Goal: Information Seeking & Learning: Check status

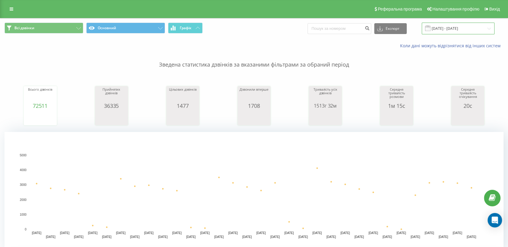
drag, startPoint x: 465, startPoint y: 25, endPoint x: 447, endPoint y: 32, distance: 19.8
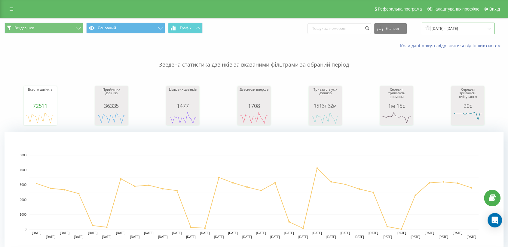
click at [465, 25] on input "[DATE] - [DATE]" at bounding box center [458, 29] width 73 height 12
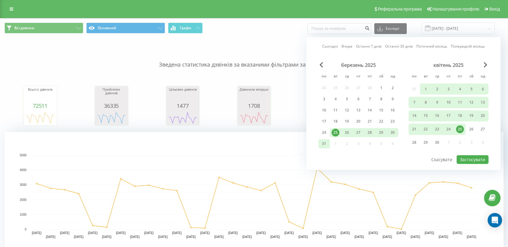
click at [328, 48] on link "Сьогодні" at bounding box center [330, 47] width 16 height 6
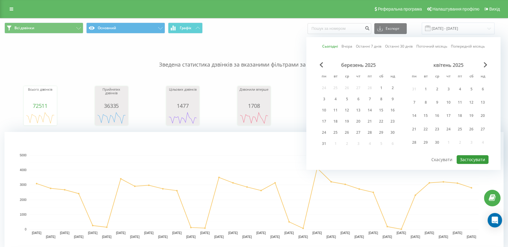
click at [472, 161] on button "Застосувати" at bounding box center [473, 159] width 32 height 9
type input "19.09.2025 - 19.09.2025"
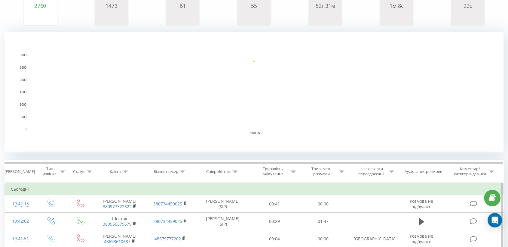
scroll to position [100, 0]
click at [237, 170] on icon at bounding box center [234, 170] width 5 height 3
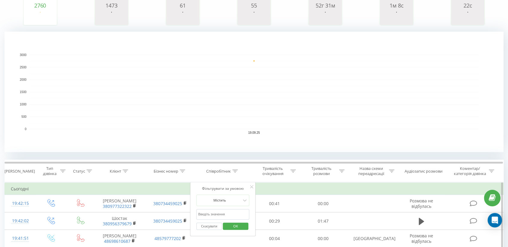
click at [214, 212] on input "text" at bounding box center [222, 214] width 53 height 11
type input "піль"
drag, startPoint x: 233, startPoint y: 222, endPoint x: 218, endPoint y: 158, distance: 65.9
click at [233, 222] on span "OK" at bounding box center [235, 225] width 17 height 9
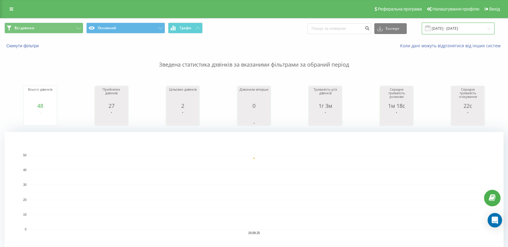
click at [461, 29] on input "19.09.2025 - 19.09.2025" at bounding box center [458, 29] width 73 height 12
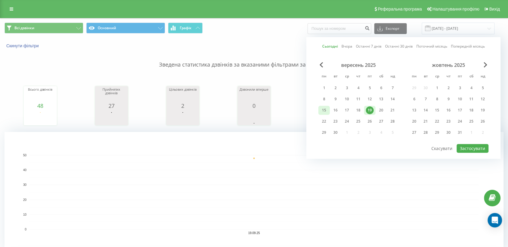
click at [322, 109] on div "15" at bounding box center [324, 110] width 8 height 8
click at [370, 109] on div "19" at bounding box center [370, 110] width 8 height 8
drag, startPoint x: 475, startPoint y: 146, endPoint x: 288, endPoint y: 163, distance: 187.5
click at [474, 146] on button "Застосувати" at bounding box center [473, 148] width 32 height 9
type input "[DATE] - [DATE]"
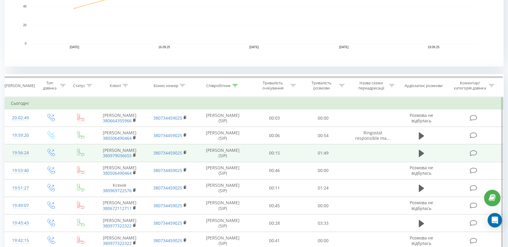
scroll to position [234, 0]
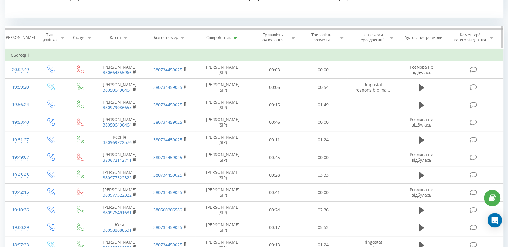
click at [235, 36] on icon at bounding box center [234, 37] width 5 height 3
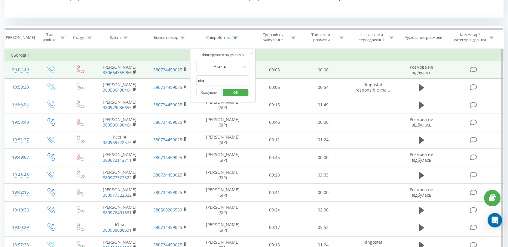
drag, startPoint x: 213, startPoint y: 80, endPoint x: 164, endPoint y: 80, distance: 49.0
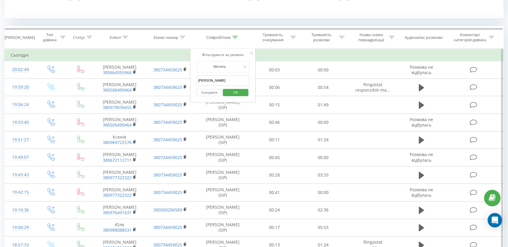
click at [235, 89] on span "OK" at bounding box center [235, 92] width 17 height 9
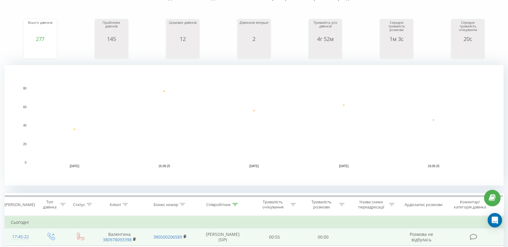
scroll to position [200, 0]
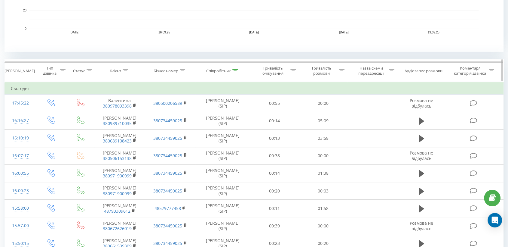
click at [233, 71] on icon at bounding box center [234, 70] width 5 height 3
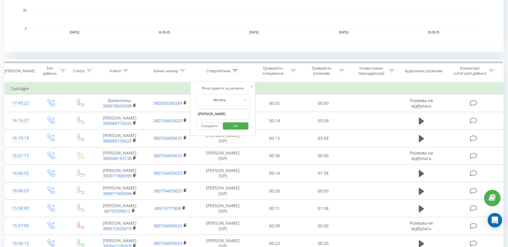
drag, startPoint x: 208, startPoint y: 115, endPoint x: 198, endPoint y: 115, distance: 9.9
click at [198, 115] on input "[PERSON_NAME]" at bounding box center [222, 114] width 53 height 11
click at [238, 126] on span "OK" at bounding box center [235, 125] width 17 height 9
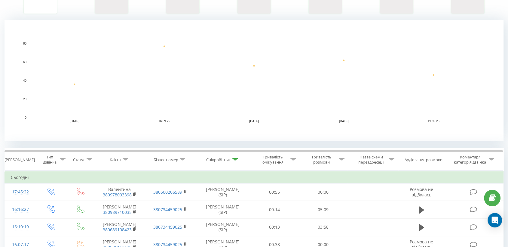
scroll to position [134, 0]
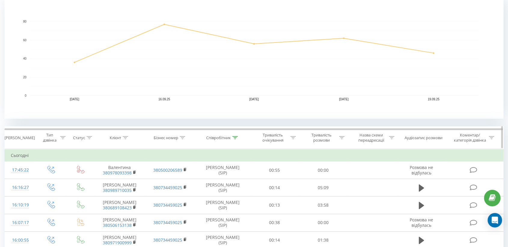
click at [235, 137] on icon at bounding box center [234, 137] width 5 height 3
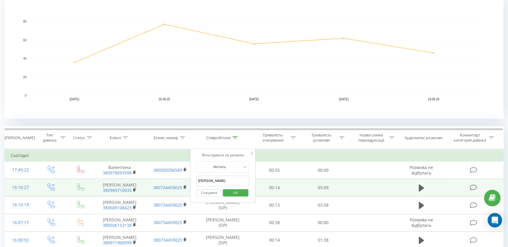
drag, startPoint x: 203, startPoint y: 182, endPoint x: 188, endPoint y: 183, distance: 15.0
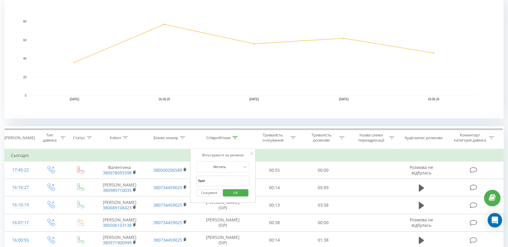
click at [238, 194] on span "OK" at bounding box center [235, 192] width 17 height 9
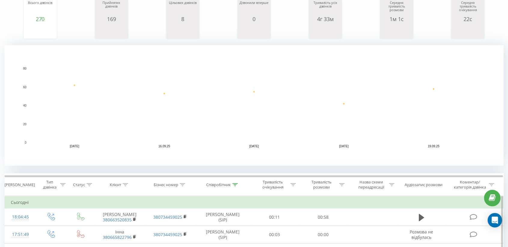
scroll to position [134, 0]
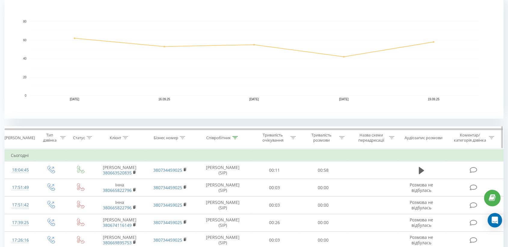
click at [234, 138] on icon at bounding box center [234, 137] width 5 height 3
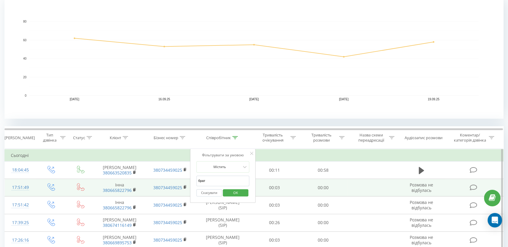
drag, startPoint x: 198, startPoint y: 178, endPoint x: 171, endPoint y: 180, distance: 27.1
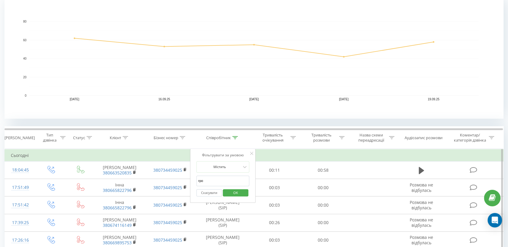
click at [237, 193] on span "OK" at bounding box center [235, 192] width 17 height 9
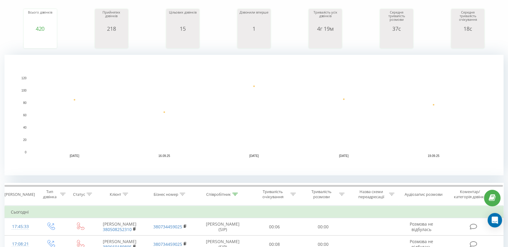
scroll to position [134, 0]
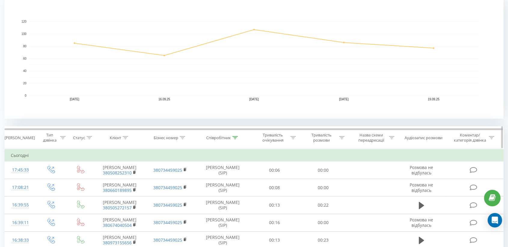
click at [235, 136] on icon at bounding box center [234, 137] width 5 height 3
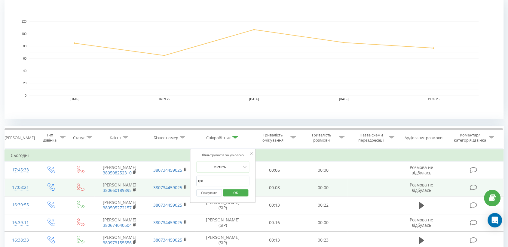
drag, startPoint x: 200, startPoint y: 181, endPoint x: 181, endPoint y: 181, distance: 18.3
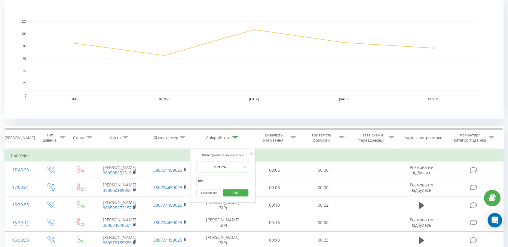
click at [239, 191] on span "OK" at bounding box center [235, 192] width 17 height 9
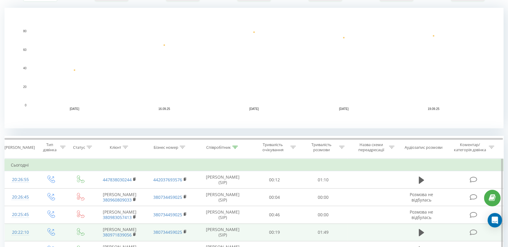
scroll to position [167, 0]
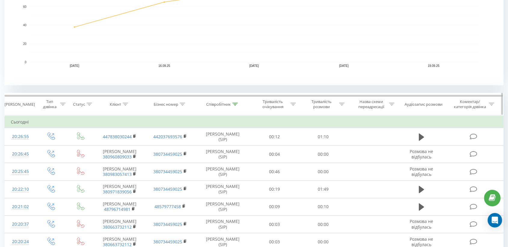
click at [236, 104] on icon at bounding box center [234, 104] width 5 height 3
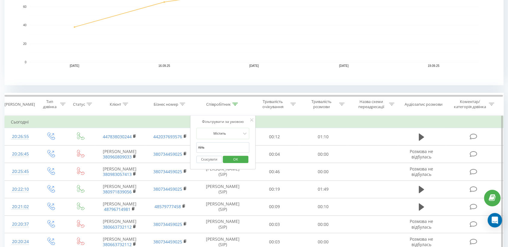
drag, startPoint x: 211, startPoint y: 149, endPoint x: 198, endPoint y: 148, distance: 13.0
click at [198, 148] on input "піль" at bounding box center [222, 147] width 53 height 11
click at [238, 155] on span "OK" at bounding box center [235, 158] width 17 height 9
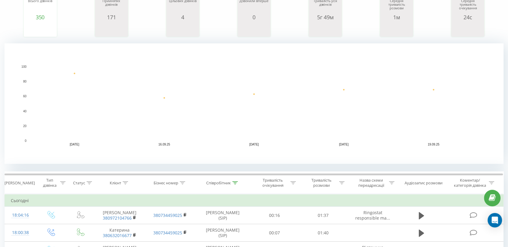
scroll to position [134, 0]
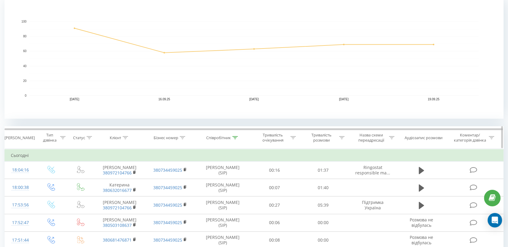
click at [237, 137] on icon at bounding box center [234, 137] width 5 height 3
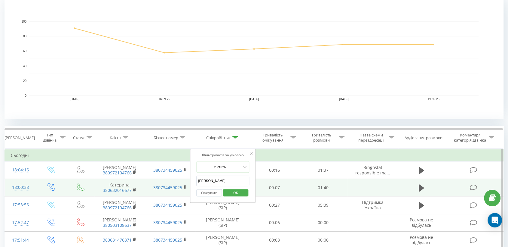
drag, startPoint x: 209, startPoint y: 179, endPoint x: 188, endPoint y: 179, distance: 21.4
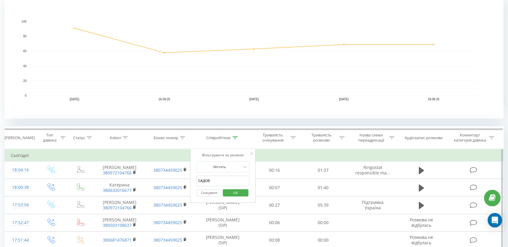
click at [237, 190] on span "OK" at bounding box center [235, 192] width 17 height 9
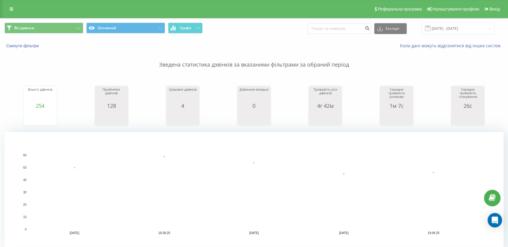
scroll to position [200, 0]
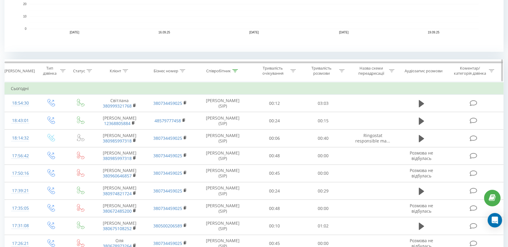
click at [236, 70] on icon at bounding box center [234, 70] width 5 height 3
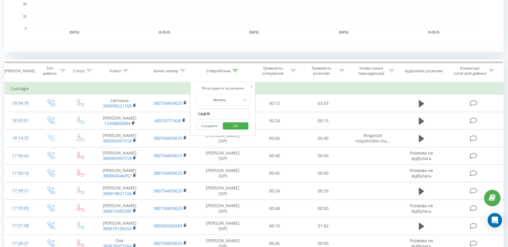
drag, startPoint x: 209, startPoint y: 112, endPoint x: 198, endPoint y: 112, distance: 11.7
click at [197, 112] on input "САДОВ" at bounding box center [222, 114] width 53 height 11
type input "непля"
click at [236, 123] on span "OK" at bounding box center [235, 125] width 17 height 9
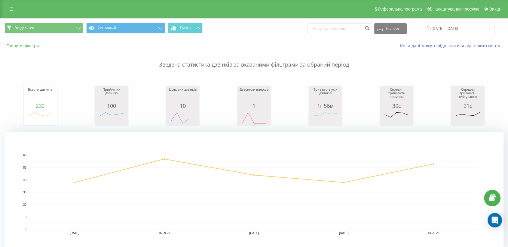
click at [24, 44] on button "Скинути фільтри" at bounding box center [23, 45] width 37 height 5
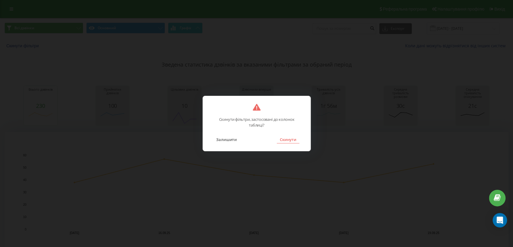
click at [291, 142] on button "Скинути" at bounding box center [288, 139] width 23 height 8
